Goal: Find specific page/section: Find specific page/section

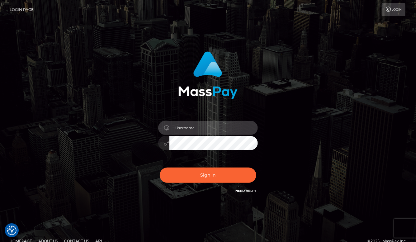
type input "aluasupport"
click at [208, 175] on button "Sign in" at bounding box center [208, 175] width 97 height 15
checkbox input "true"
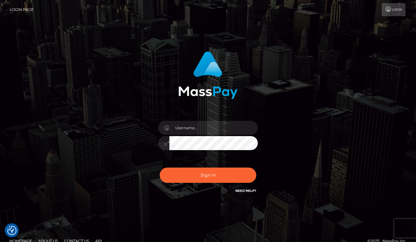
checkbox input "true"
type input "aluasupport"
click at [208, 175] on button "Sign in" at bounding box center [208, 175] width 97 height 15
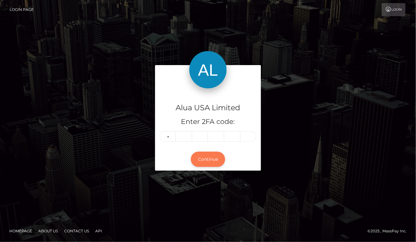
type input "5"
type input "0"
type input "6"
type input "9"
type input "5"
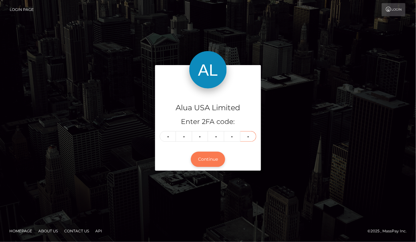
type input "9"
click at [208, 159] on button "Continue" at bounding box center [208, 159] width 34 height 15
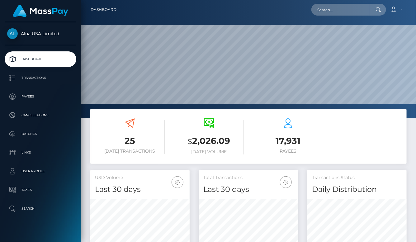
scroll to position [109, 99]
click at [341, 13] on input "text" at bounding box center [341, 10] width 59 height 12
paste input "64202ce145e3482fa60659cf"
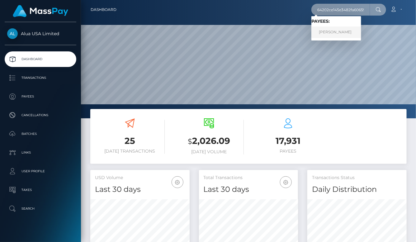
type input "64202ce145e3482fa60659cf"
click at [336, 32] on link "Giulia Stefania Pop" at bounding box center [337, 32] width 50 height 12
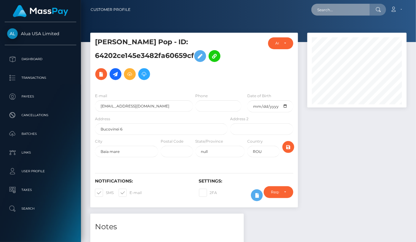
click at [340, 7] on input "text" at bounding box center [341, 10] width 59 height 12
paste input "639605ba4f11b87696020aba"
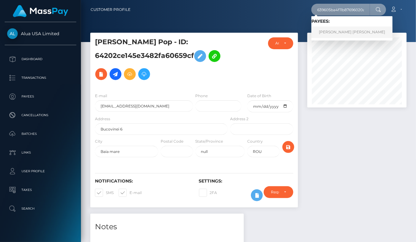
type input "639605ba4f11b87696020aba"
click at [335, 28] on link "Jaylan Mehmet" at bounding box center [352, 32] width 81 height 12
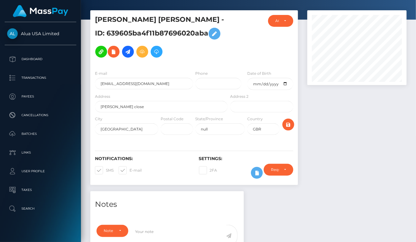
scroll to position [32, 0]
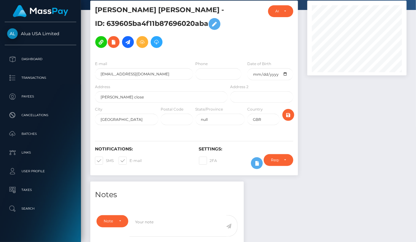
drag, startPoint x: 268, startPoint y: 194, endPoint x: 261, endPoint y: 177, distance: 18.1
click at [260, 169] on div "Require ID/Selfie Verification Do not require Paid by payee Require ID/Selfie V…" at bounding box center [278, 163] width 39 height 18
click at [258, 165] on icon at bounding box center [256, 164] width 7 height 8
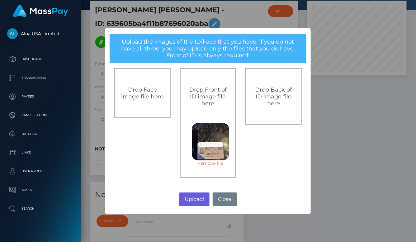
click at [190, 198] on button "Upload!" at bounding box center [194, 200] width 30 height 14
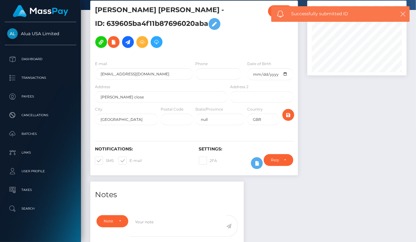
scroll to position [32, 0]
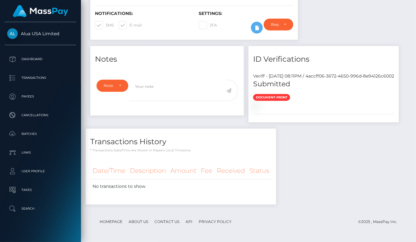
scroll to position [222, 0]
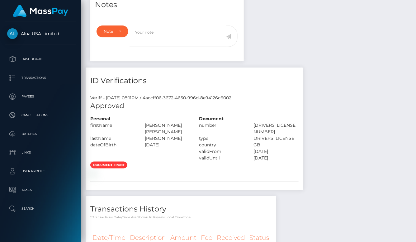
scroll to position [75, 99]
click at [323, 167] on div "Notes Note Type Compliance Clear Compliance General Note Type" at bounding box center [249, 135] width 326 height 287
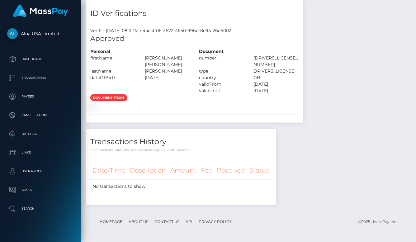
scroll to position [315, 0]
drag, startPoint x: 315, startPoint y: 151, endPoint x: 333, endPoint y: 6, distance: 146.4
click at [315, 150] on div "Notes Note Type Compliance Clear Compliance General Note Type" at bounding box center [249, 67] width 326 height 287
